Goal: Navigation & Orientation: Find specific page/section

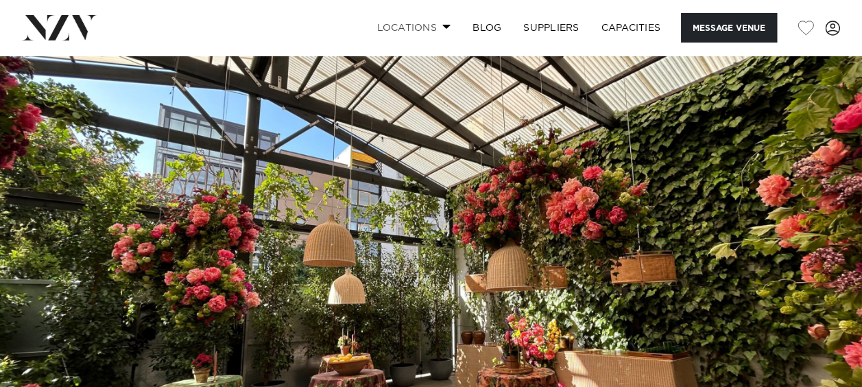
click at [420, 27] on link "Locations" at bounding box center [413, 27] width 96 height 29
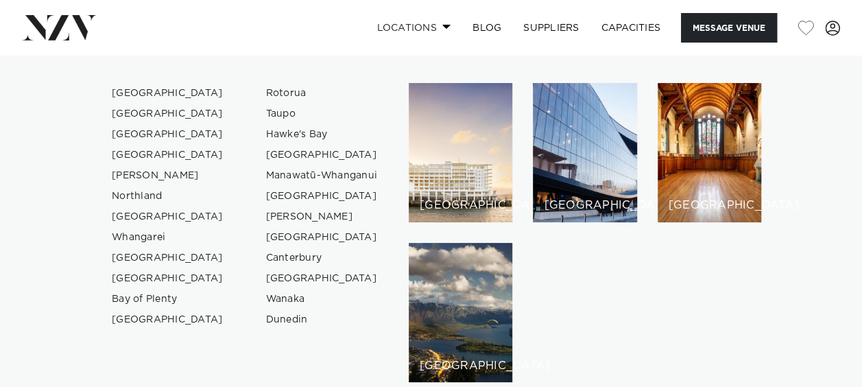
click at [420, 27] on link "Locations" at bounding box center [413, 27] width 96 height 29
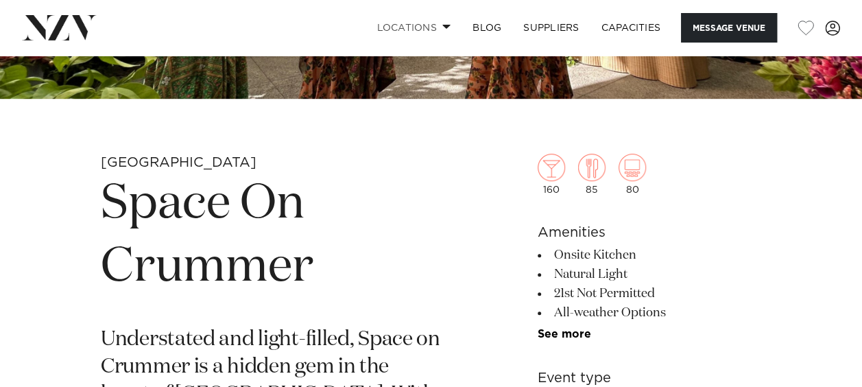
scroll to position [374, 0]
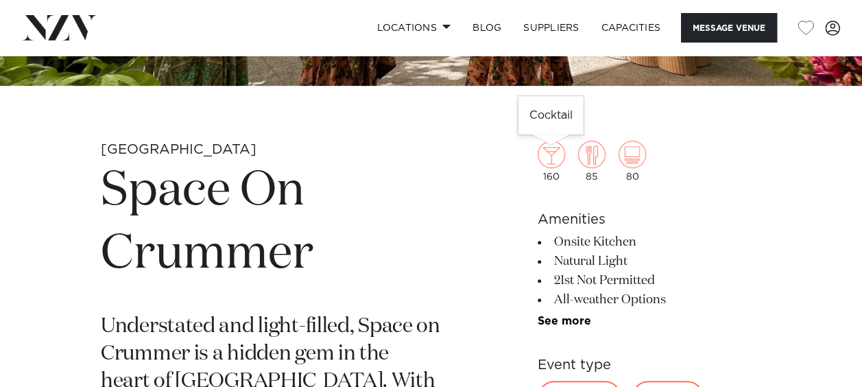
click at [549, 154] on img at bounding box center [551, 154] width 27 height 27
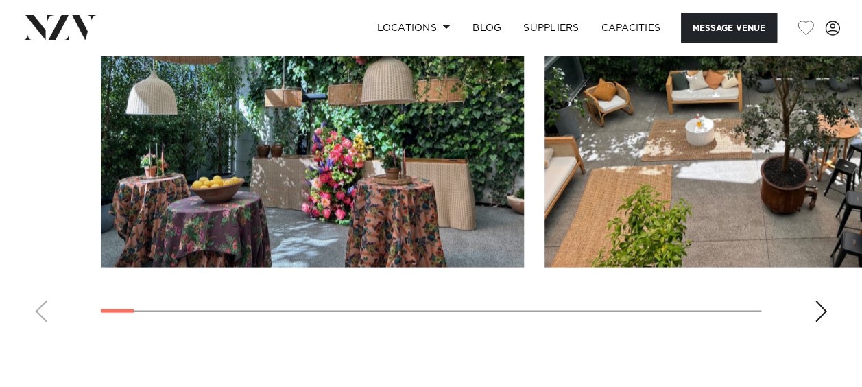
scroll to position [1334, 0]
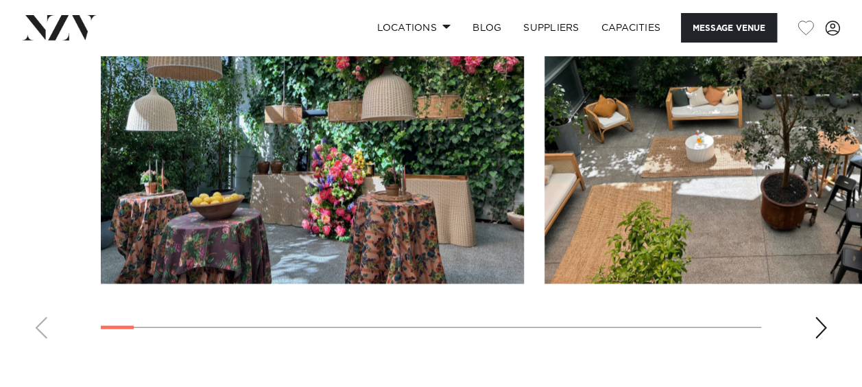
click at [823, 321] on div "Next slide" at bounding box center [821, 328] width 14 height 22
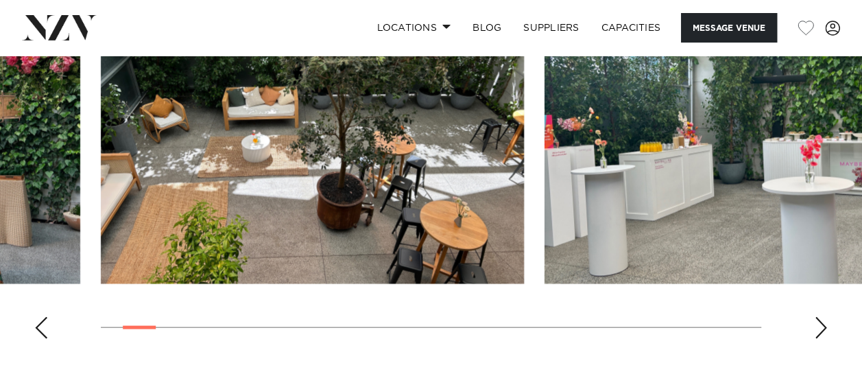
click at [823, 321] on div "Next slide" at bounding box center [821, 328] width 14 height 22
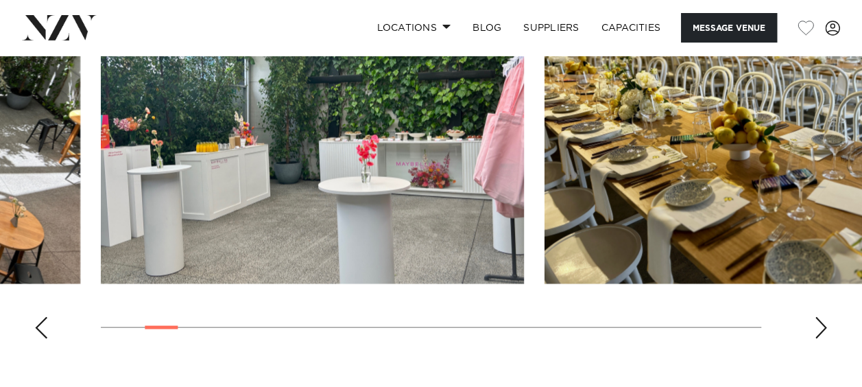
click at [823, 321] on div "Next slide" at bounding box center [821, 328] width 14 height 22
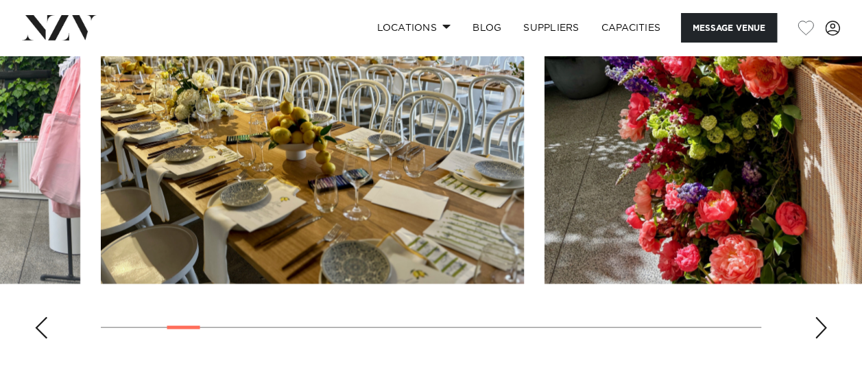
click at [825, 329] on div "Next slide" at bounding box center [821, 328] width 14 height 22
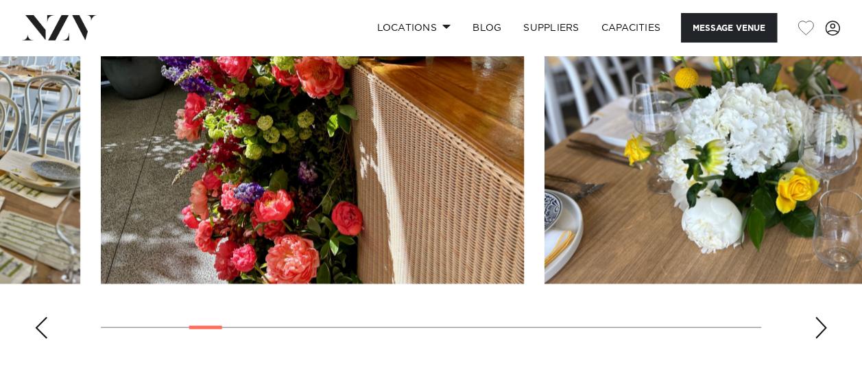
click at [825, 329] on div "Next slide" at bounding box center [821, 328] width 14 height 22
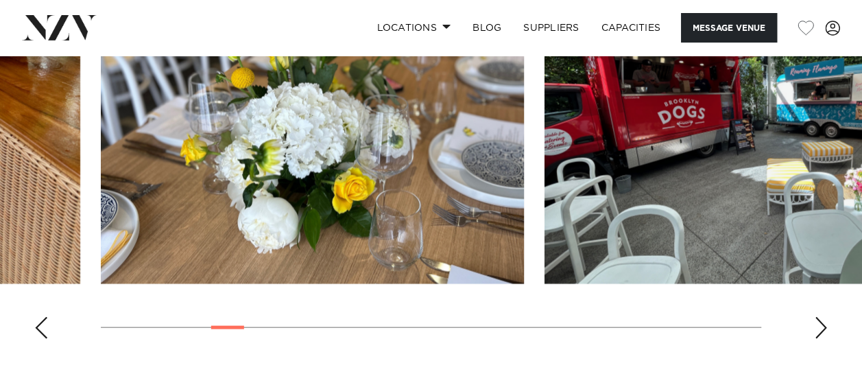
click at [825, 328] on div "Next slide" at bounding box center [821, 328] width 14 height 22
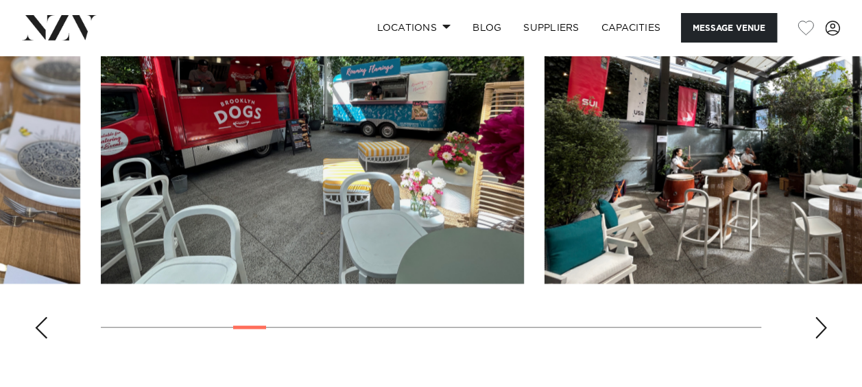
click at [825, 328] on div "Next slide" at bounding box center [821, 328] width 14 height 22
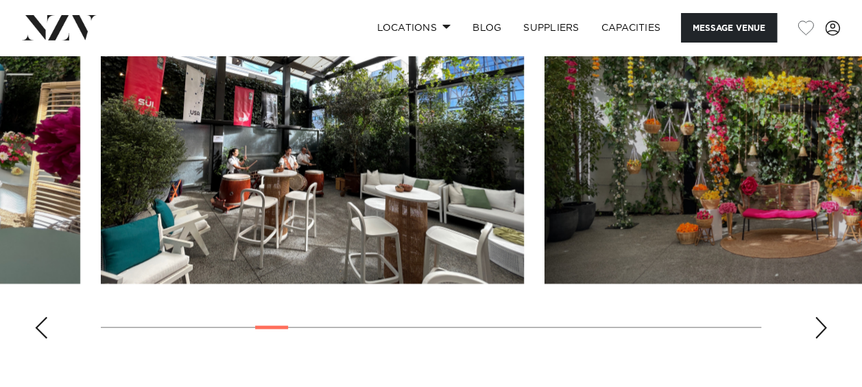
click at [825, 328] on div "Next slide" at bounding box center [821, 328] width 14 height 22
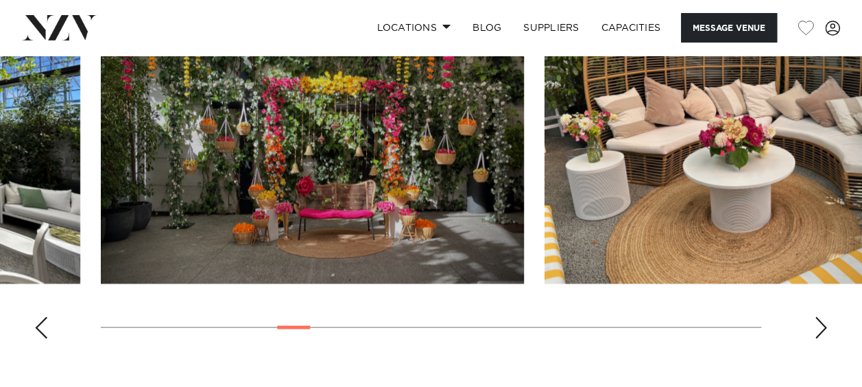
click at [825, 328] on div "Next slide" at bounding box center [821, 328] width 14 height 22
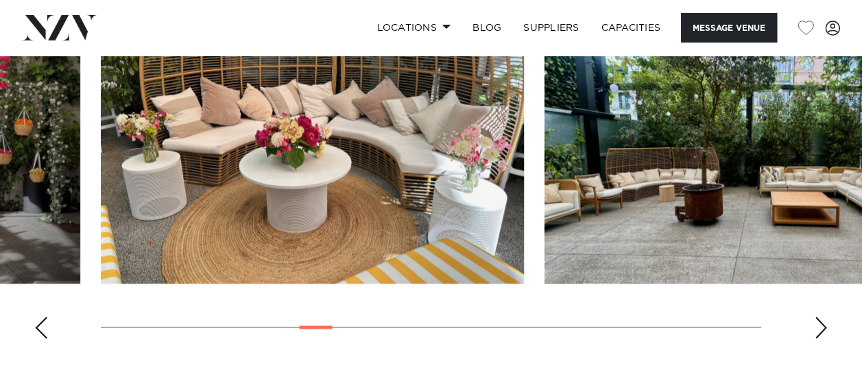
click at [825, 328] on div "Next slide" at bounding box center [821, 328] width 14 height 22
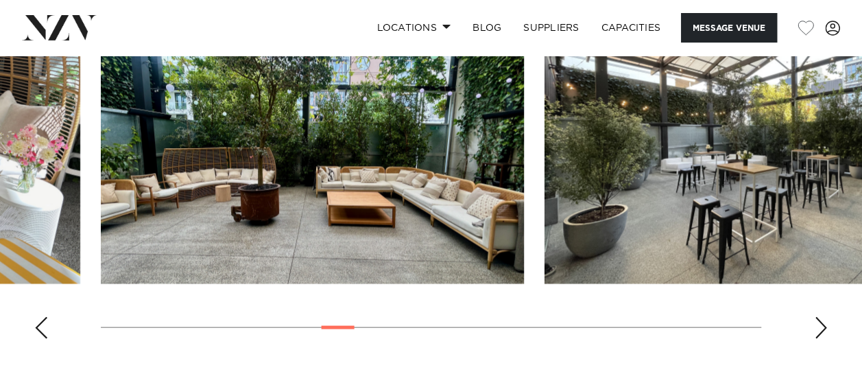
click at [825, 328] on div "Next slide" at bounding box center [821, 328] width 14 height 22
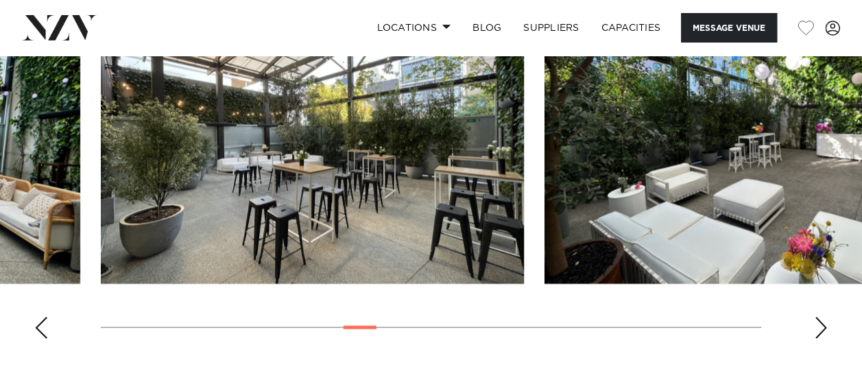
click at [825, 328] on div "Next slide" at bounding box center [821, 328] width 14 height 22
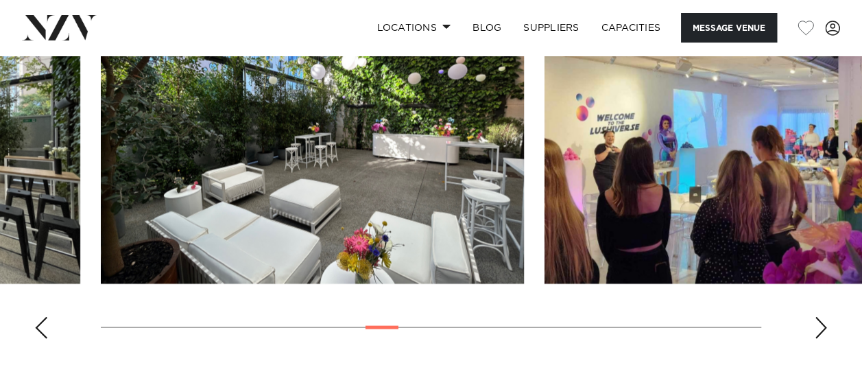
click at [825, 328] on div "Next slide" at bounding box center [821, 328] width 14 height 22
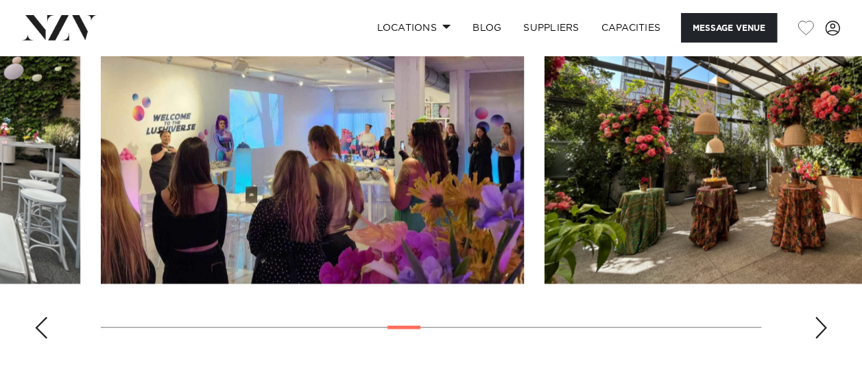
click at [825, 328] on div "Next slide" at bounding box center [821, 328] width 14 height 22
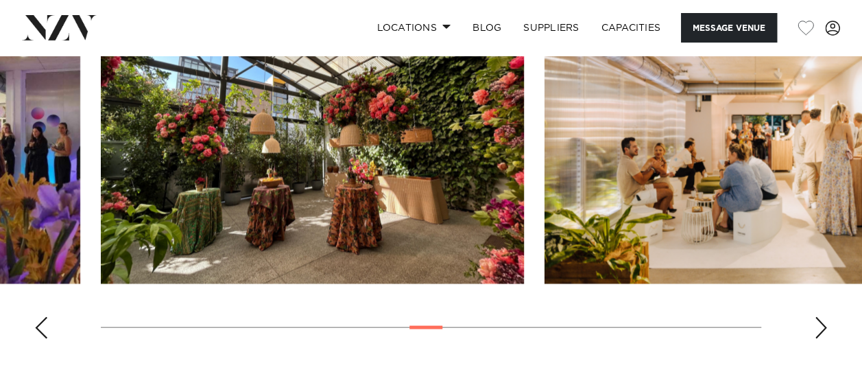
click at [825, 328] on div "Next slide" at bounding box center [821, 328] width 14 height 22
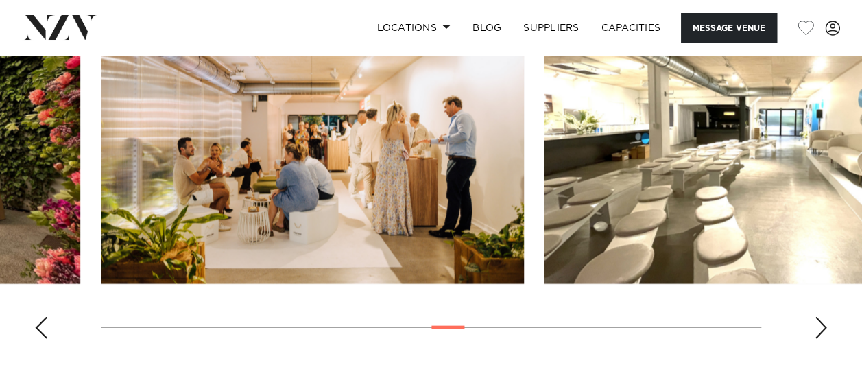
click at [825, 328] on div "Next slide" at bounding box center [821, 328] width 14 height 22
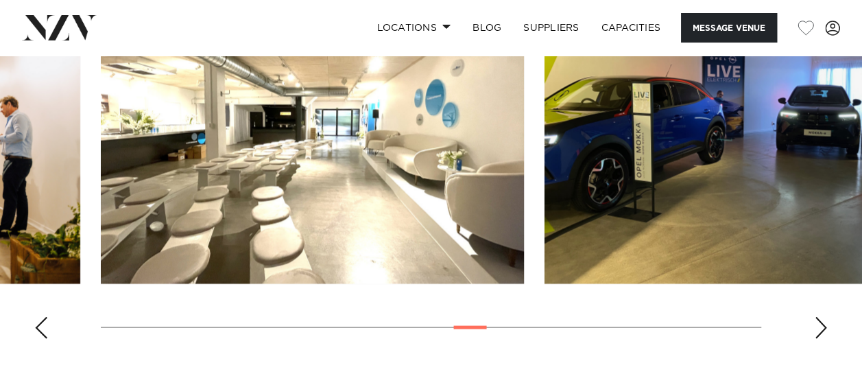
click at [825, 328] on div "Next slide" at bounding box center [821, 328] width 14 height 22
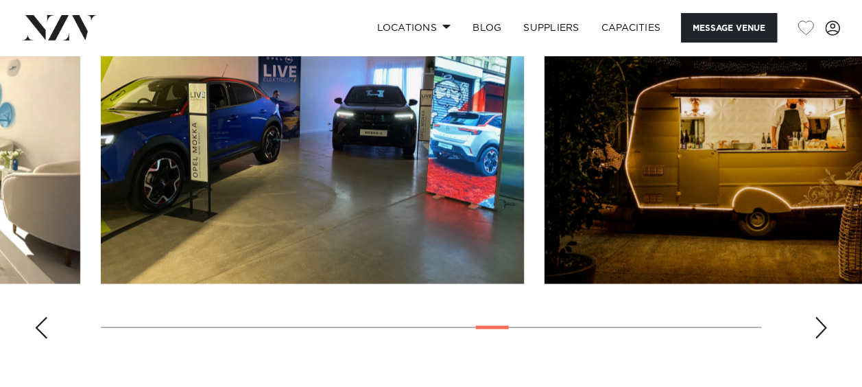
click at [825, 328] on div "Next slide" at bounding box center [821, 328] width 14 height 22
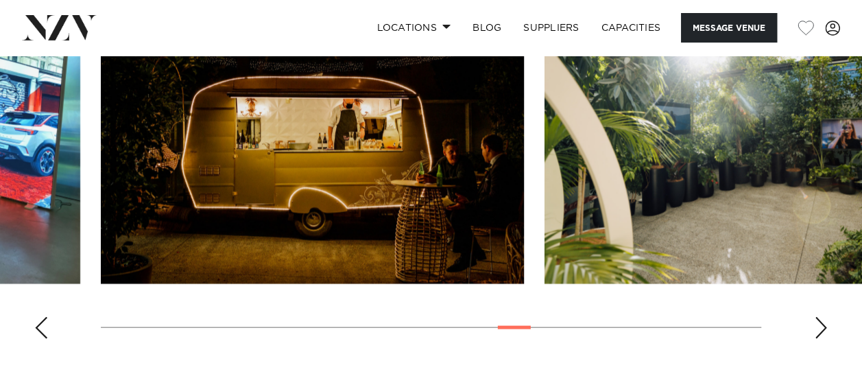
click at [825, 328] on div "Next slide" at bounding box center [821, 328] width 14 height 22
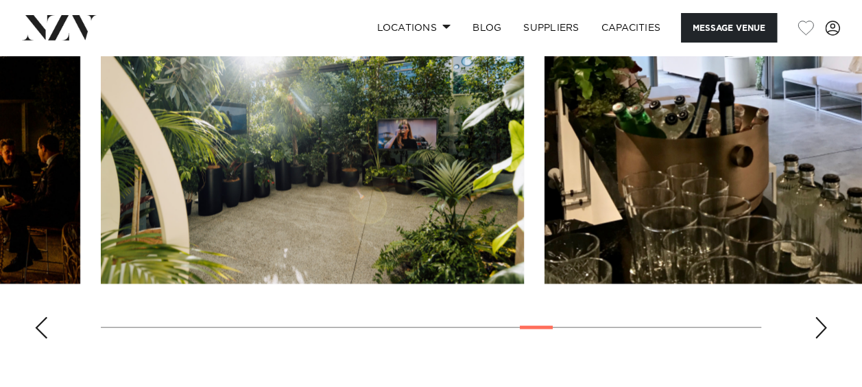
click at [825, 328] on div "Next slide" at bounding box center [821, 328] width 14 height 22
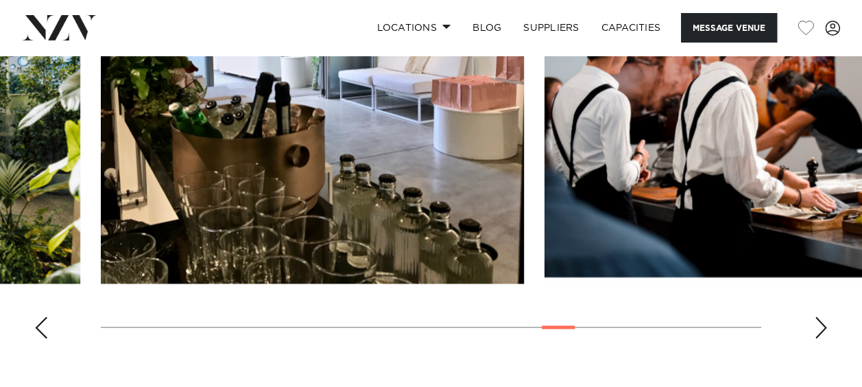
click at [825, 328] on div "Next slide" at bounding box center [821, 328] width 14 height 22
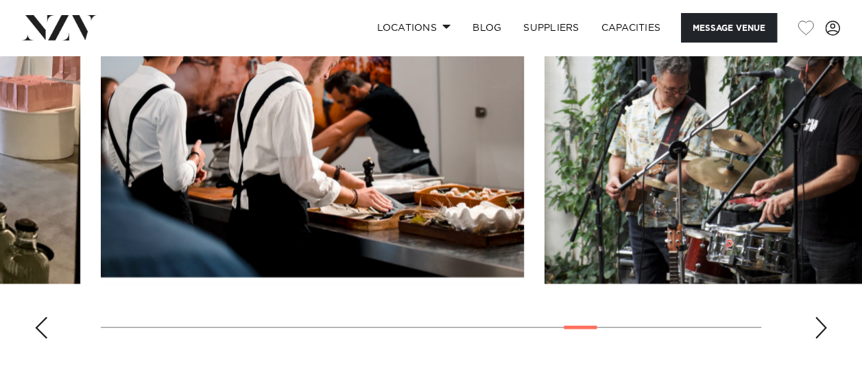
click at [825, 328] on div "Next slide" at bounding box center [821, 328] width 14 height 22
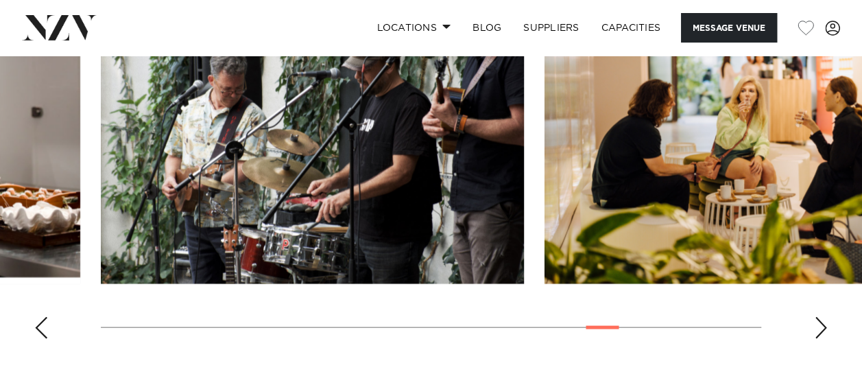
click at [825, 328] on div "Next slide" at bounding box center [821, 328] width 14 height 22
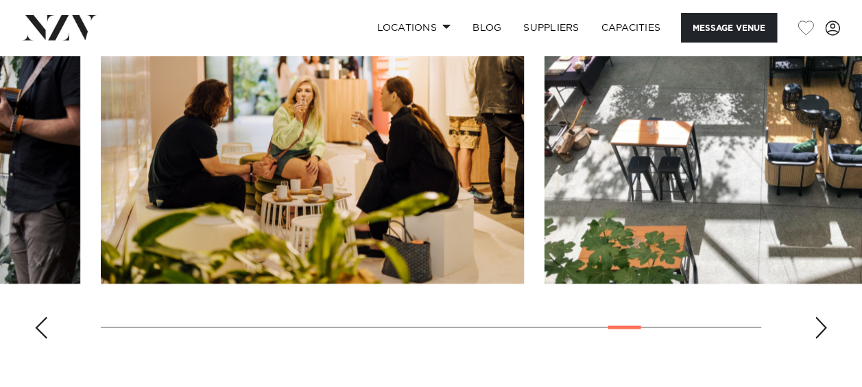
click at [825, 328] on div "Next slide" at bounding box center [821, 328] width 14 height 22
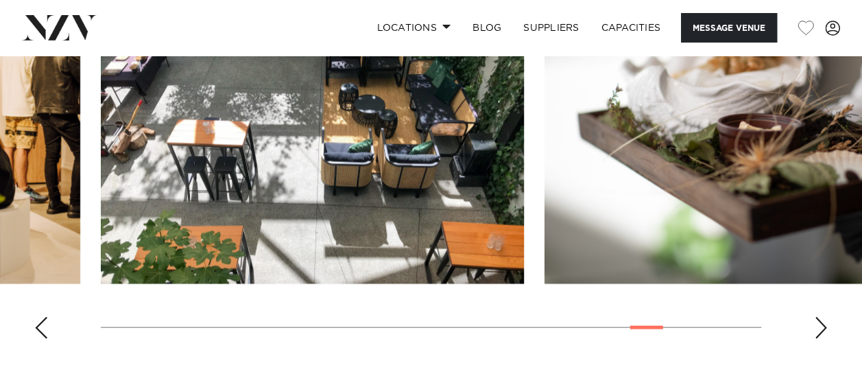
click at [825, 328] on div "Next slide" at bounding box center [821, 328] width 14 height 22
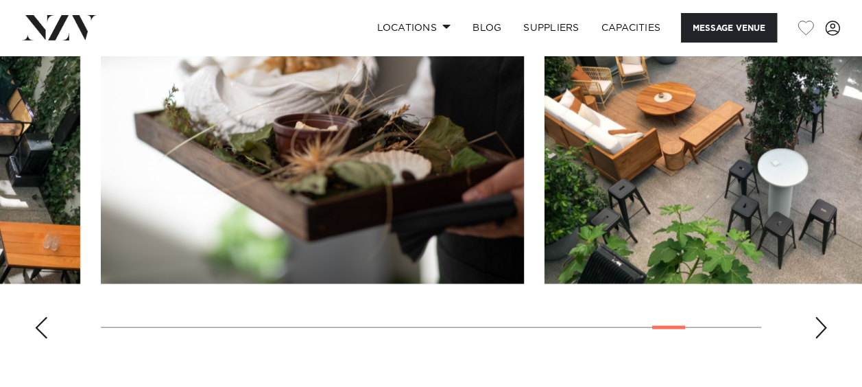
click at [824, 326] on div "Next slide" at bounding box center [821, 328] width 14 height 22
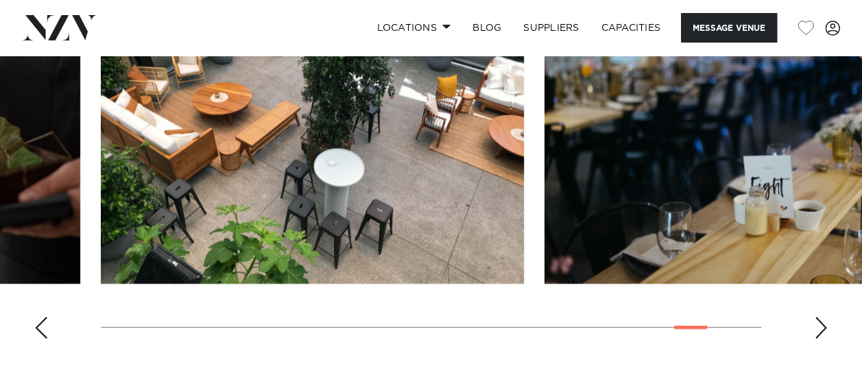
click at [824, 326] on div "Next slide" at bounding box center [821, 328] width 14 height 22
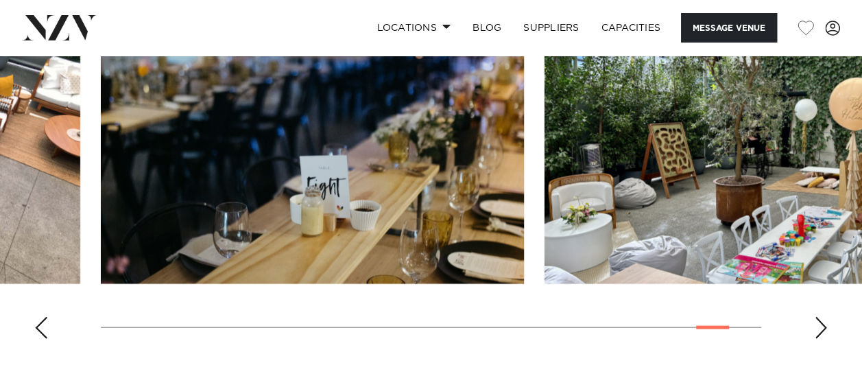
click at [824, 326] on div "Next slide" at bounding box center [821, 328] width 14 height 22
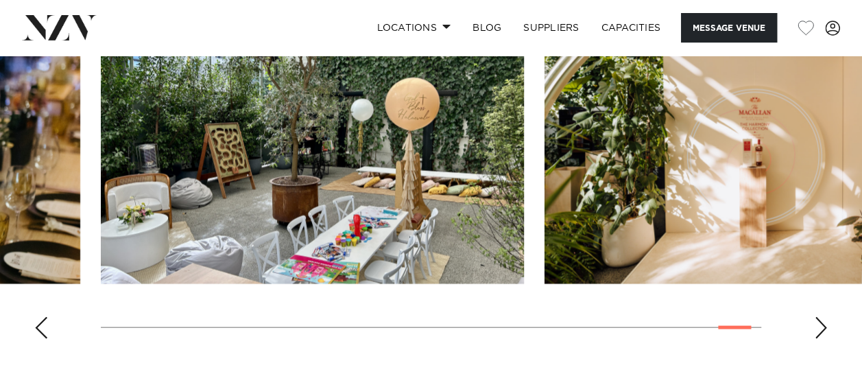
click at [821, 325] on div "Next slide" at bounding box center [821, 328] width 14 height 22
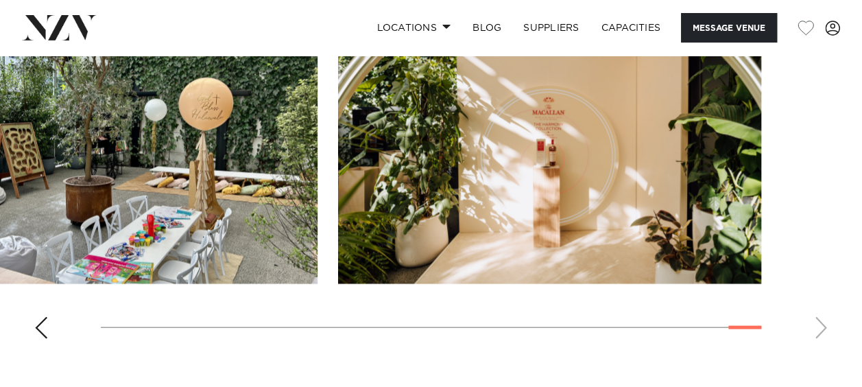
click at [821, 325] on swiper-container at bounding box center [431, 161] width 862 height 376
